Goal: Navigation & Orientation: Find specific page/section

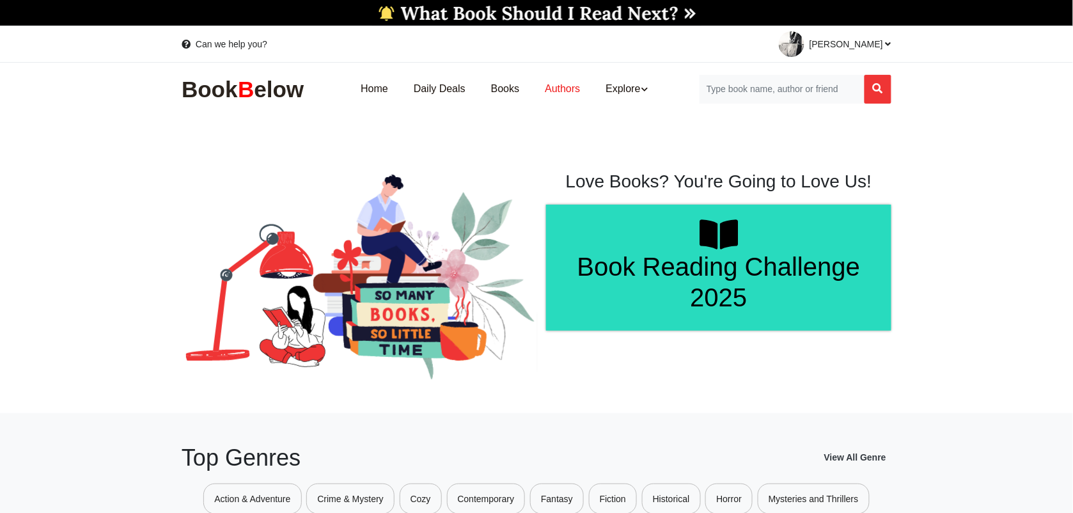
click at [554, 79] on link "Authors" at bounding box center [562, 89] width 61 height 40
click at [881, 45] on span "[PERSON_NAME]" at bounding box center [851, 44] width 82 height 10
click at [806, 75] on span "Dashboard" at bounding box center [799, 77] width 50 height 11
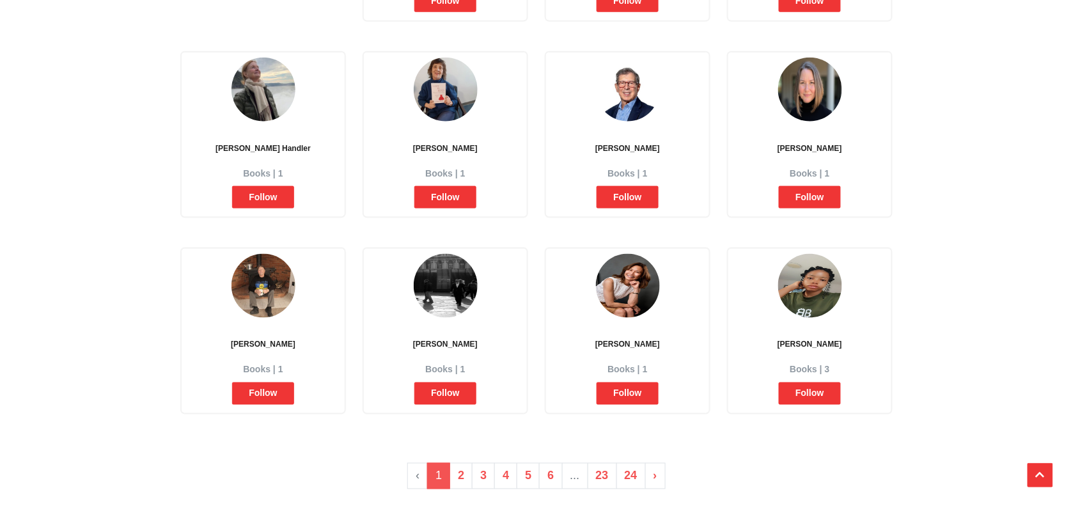
scroll to position [400, 0]
